Goal: Information Seeking & Learning: Learn about a topic

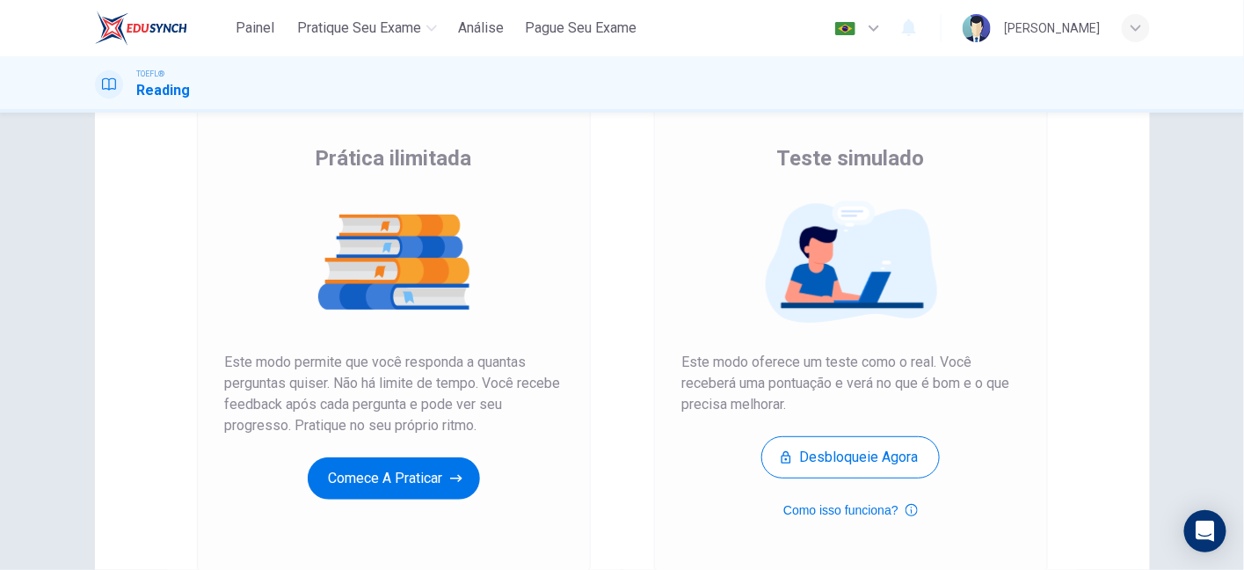
scroll to position [106, 0]
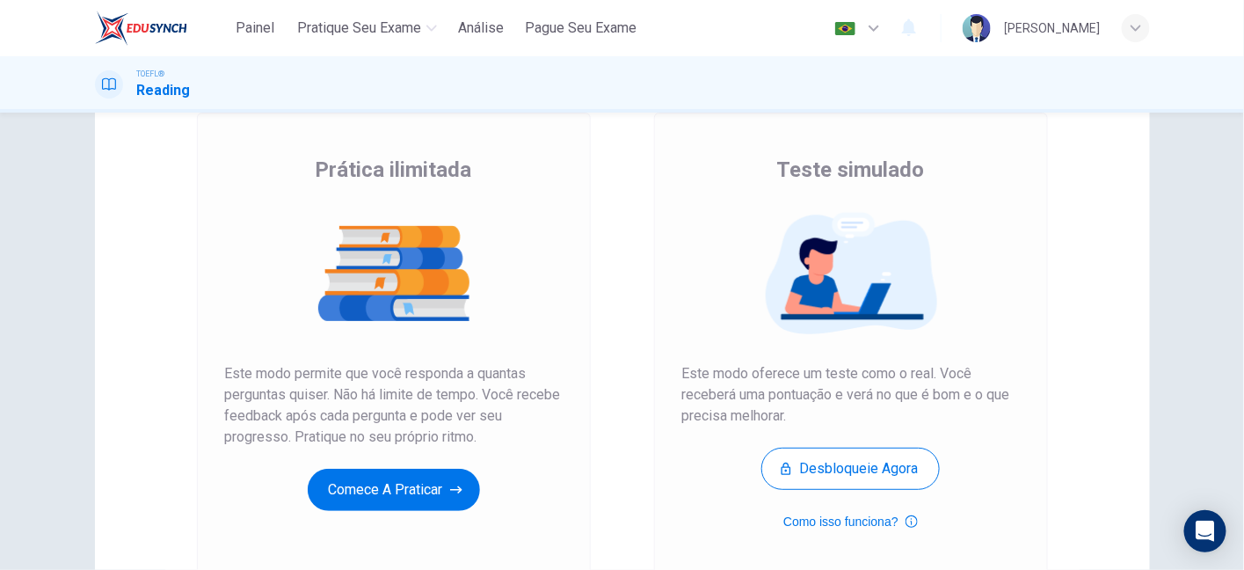
click at [289, 377] on span "Este modo permite que você responda a quantas perguntas quiser. Não há limite d…" at bounding box center [394, 405] width 338 height 84
drag, startPoint x: 346, startPoint y: 375, endPoint x: 391, endPoint y: 418, distance: 62.2
click at [391, 418] on span "Este modo permite que você responda a quantas perguntas quiser. Não há limite d…" at bounding box center [394, 405] width 338 height 84
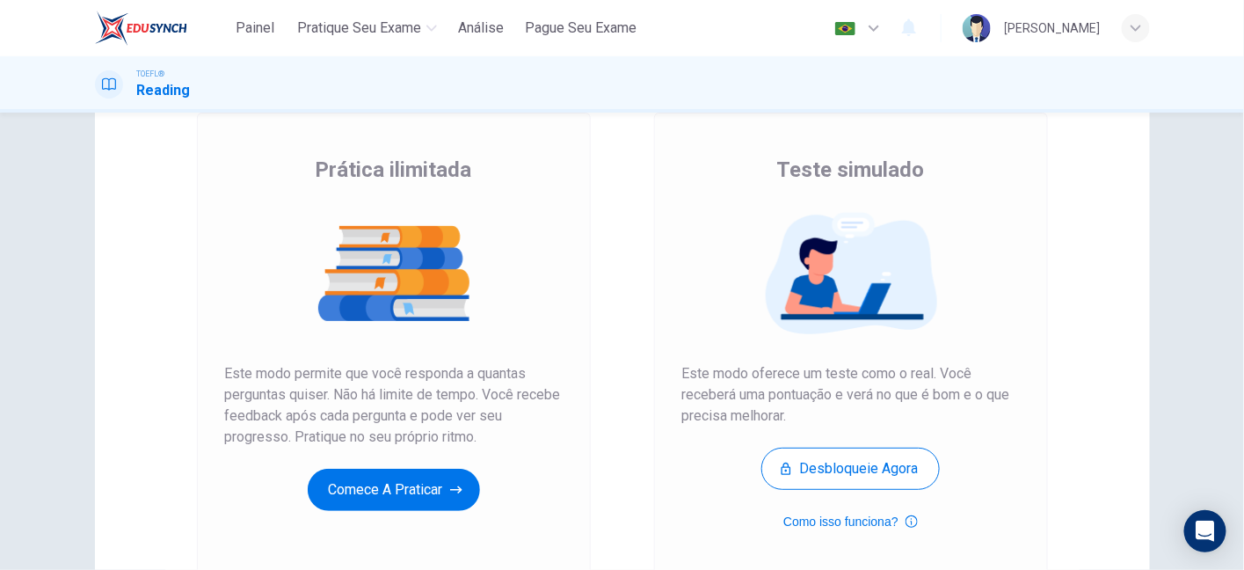
drag, startPoint x: 390, startPoint y: 397, endPoint x: 426, endPoint y: 396, distance: 36.1
click at [426, 396] on span "Este modo permite que você responda a quantas perguntas quiser. Não há limite d…" at bounding box center [394, 405] width 338 height 84
drag, startPoint x: 357, startPoint y: 411, endPoint x: 462, endPoint y: 429, distance: 106.3
click at [462, 429] on span "Este modo permite que você responda a quantas perguntas quiser. Não há limite d…" at bounding box center [394, 405] width 338 height 84
drag, startPoint x: 308, startPoint y: 431, endPoint x: 454, endPoint y: 429, distance: 146.0
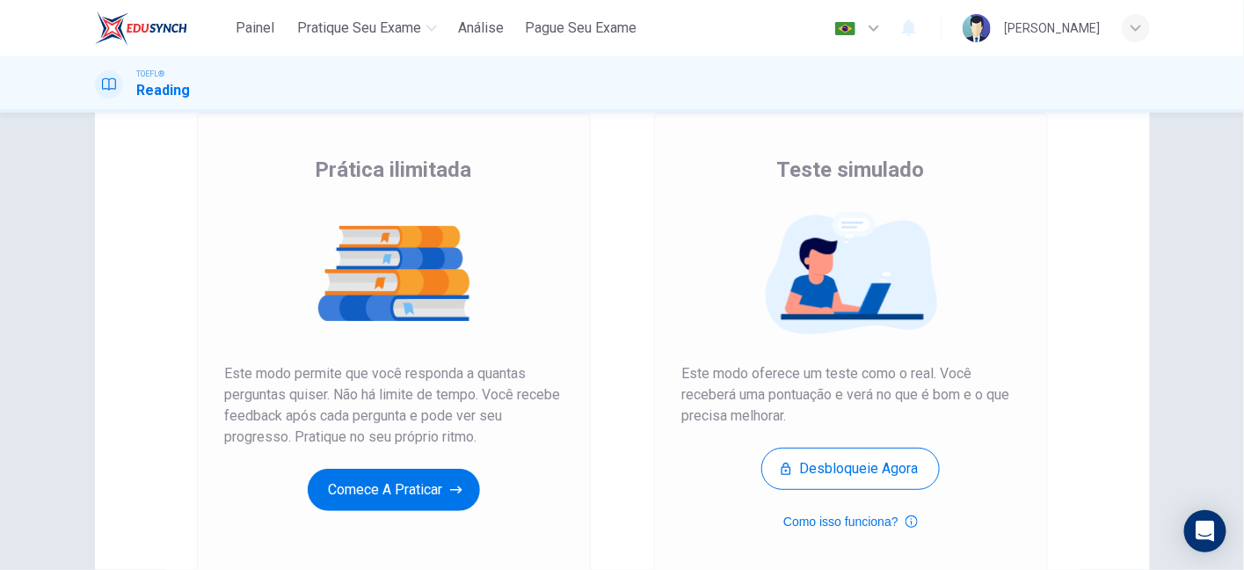
click at [454, 429] on span "Este modo permite que você responda a quantas perguntas quiser. Não há limite d…" at bounding box center [394, 405] width 338 height 84
drag, startPoint x: 727, startPoint y: 367, endPoint x: 914, endPoint y: 376, distance: 187.5
click at [914, 376] on span "Este modo oferece um teste como o real. Você receberá uma pontuação e verá no q…" at bounding box center [851, 394] width 338 height 63
drag, startPoint x: 675, startPoint y: 396, endPoint x: 812, endPoint y: 408, distance: 137.7
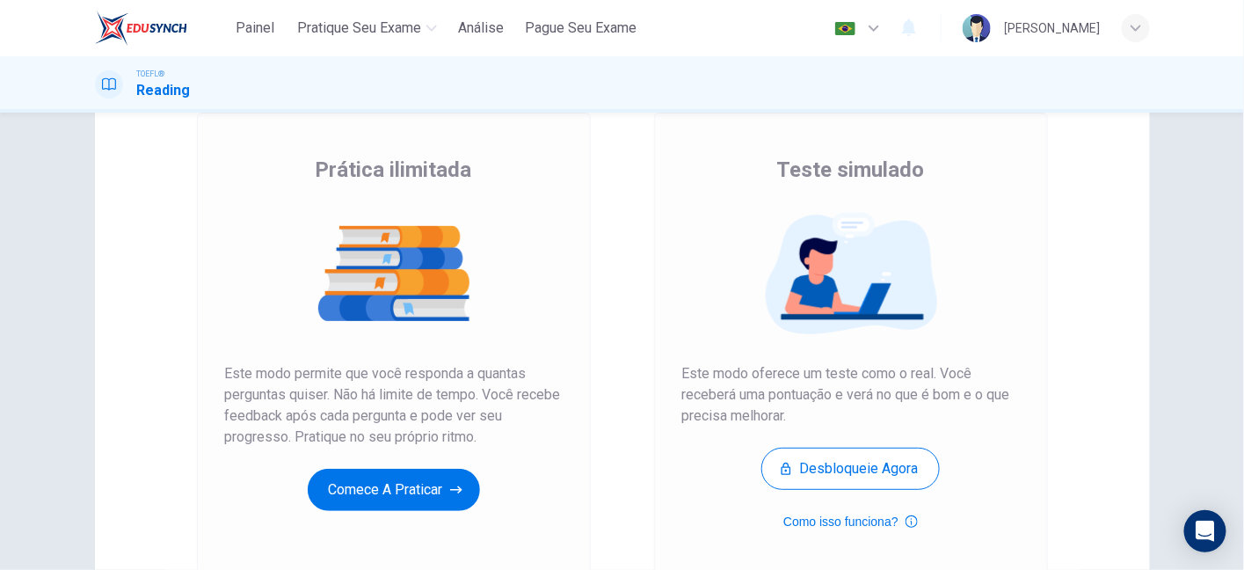
click at [812, 408] on div "Teste simulado Este modo oferece um teste como o real. Você receberá uma pontua…" at bounding box center [851, 348] width 394 height 470
click at [803, 397] on span "Este modo oferece um teste como o real. Você receberá uma pontuação e verá no q…" at bounding box center [851, 394] width 338 height 63
click at [744, 385] on span "Este modo oferece um teste como o real. Você receberá uma pontuação e verá no q…" at bounding box center [851, 394] width 338 height 63
drag, startPoint x: 368, startPoint y: 364, endPoint x: 411, endPoint y: 433, distance: 81.7
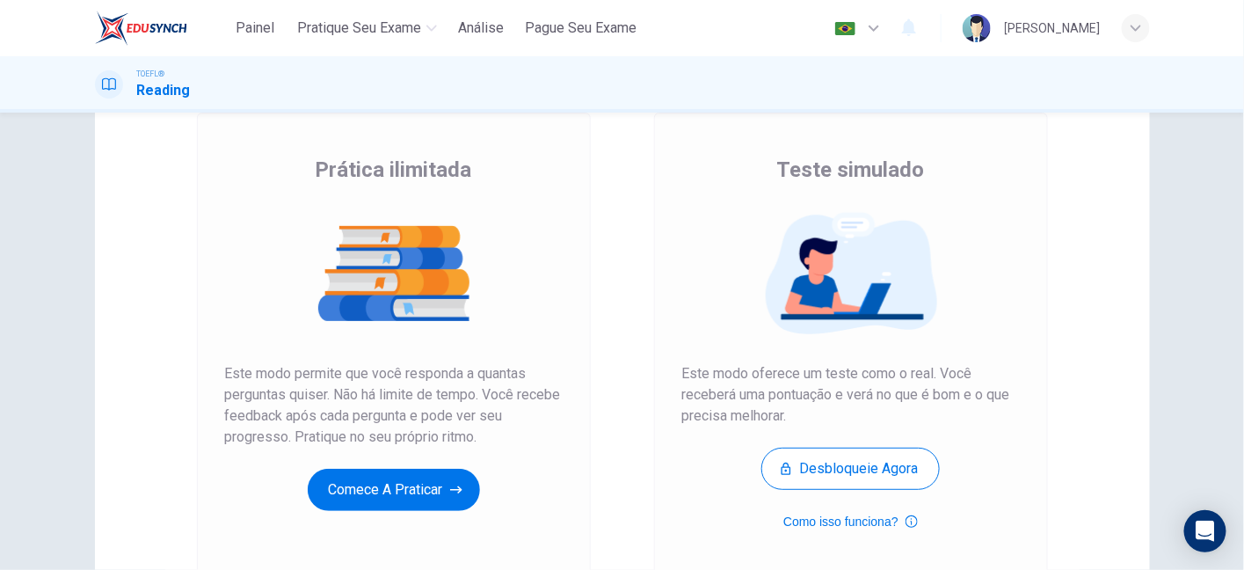
click at [411, 433] on span "Este modo permite que você responda a quantas perguntas quiser. Não há limite d…" at bounding box center [394, 405] width 338 height 84
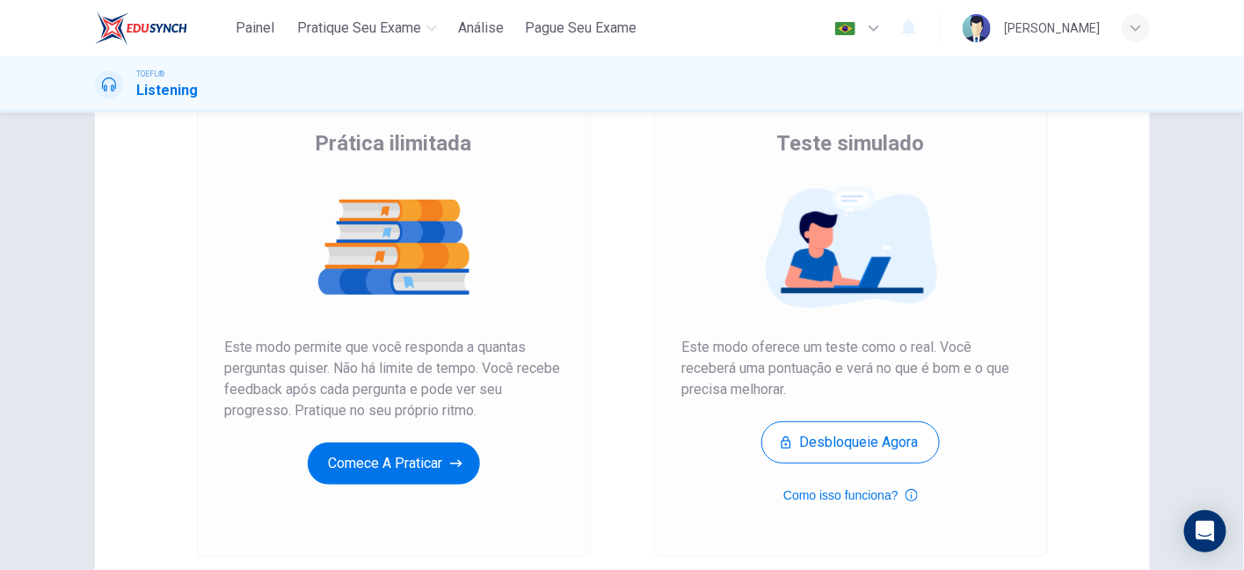
scroll to position [133, 0]
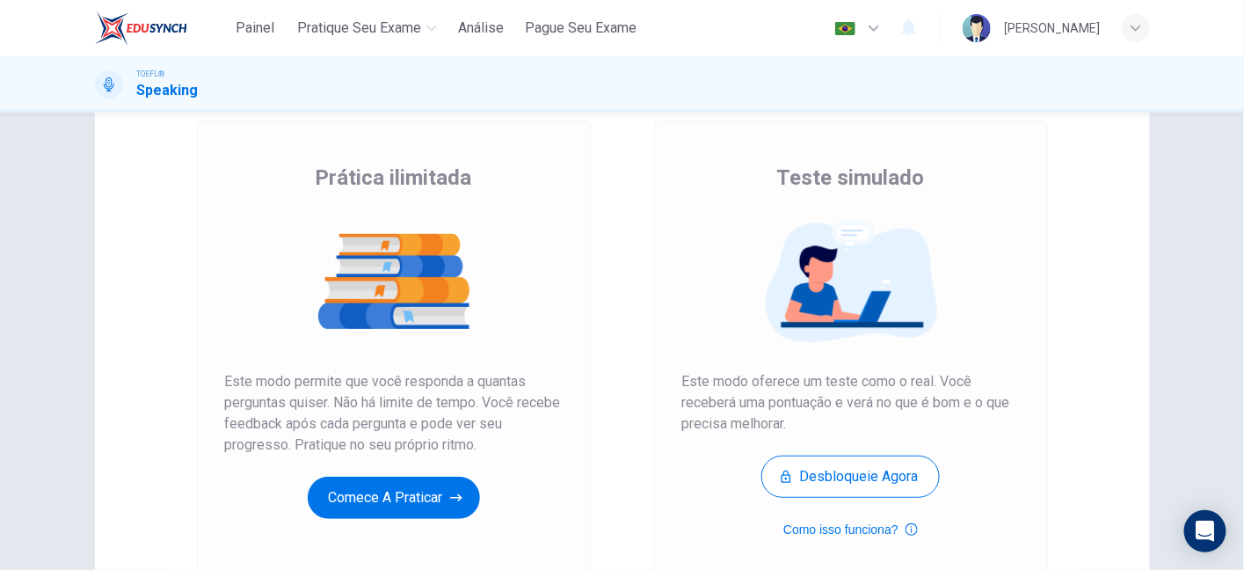
scroll to position [98, 0]
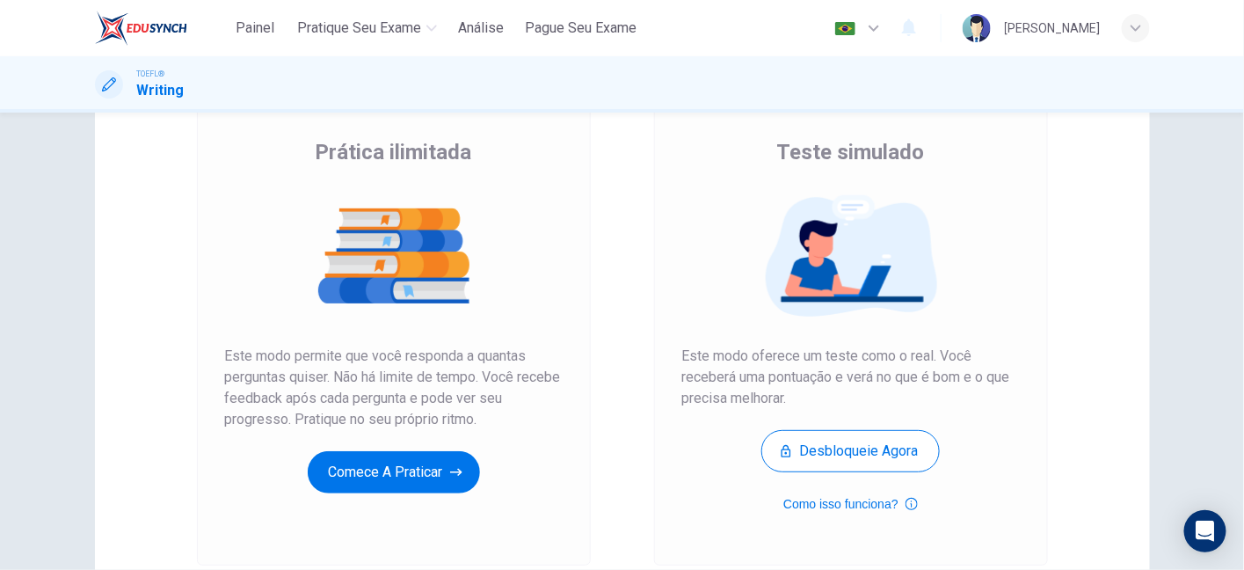
scroll to position [123, 0]
